Goal: Navigation & Orientation: Find specific page/section

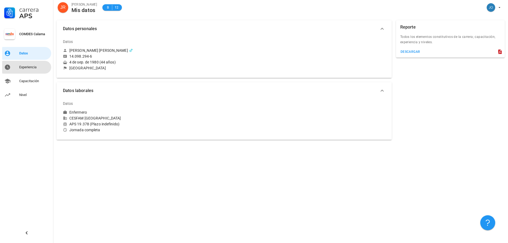
click at [29, 67] on div "Experiencia" at bounding box center [34, 67] width 30 height 4
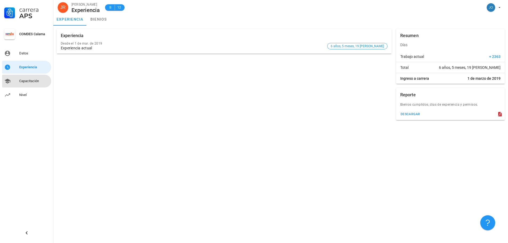
click at [34, 79] on div "Capacitación" at bounding box center [34, 81] width 30 height 4
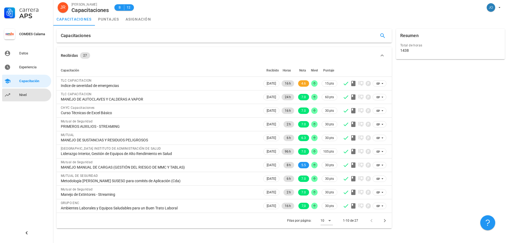
click at [26, 93] on div "Nivel" at bounding box center [34, 95] width 30 height 4
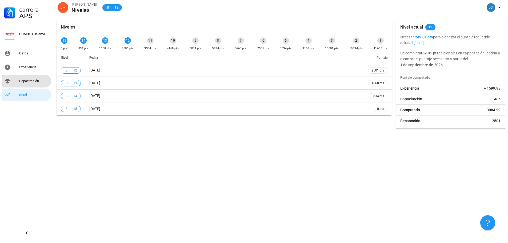
click at [30, 82] on div "Capacitación" at bounding box center [34, 81] width 30 height 4
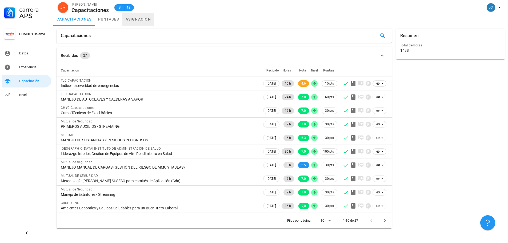
click at [130, 19] on link "asignación" at bounding box center [138, 19] width 32 height 13
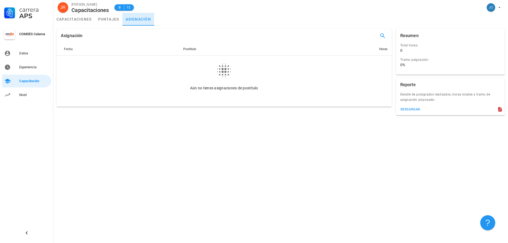
click at [133, 19] on link "asignación" at bounding box center [138, 19] width 32 height 13
click at [104, 18] on link "puntajes" at bounding box center [108, 19] width 27 height 13
